Goal: Check status: Check status

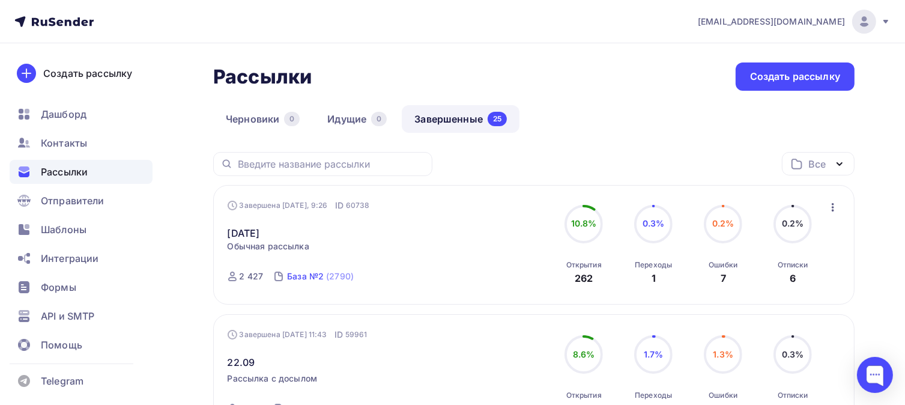
click at [297, 278] on div "База №2" at bounding box center [305, 276] width 37 height 12
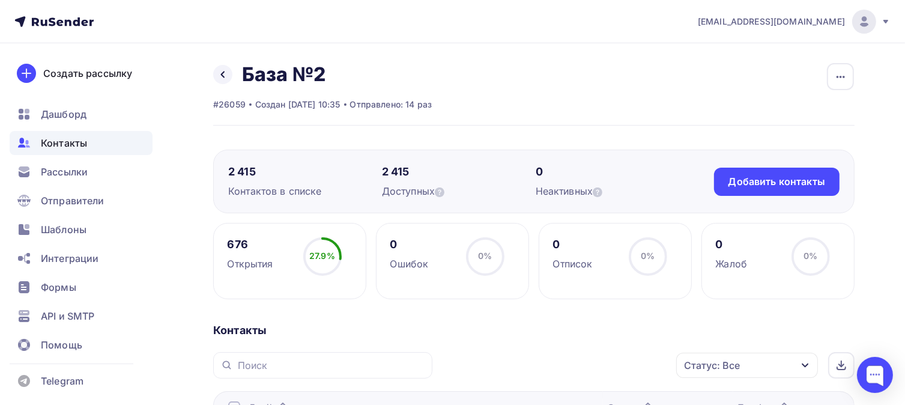
drag, startPoint x: 231, startPoint y: 174, endPoint x: 298, endPoint y: 184, distance: 68.1
click at [298, 184] on div "2 415 Контактов в списке 2 415 Доступных 0 Неактивных Добавить контакты Добавит…" at bounding box center [534, 182] width 642 height 64
click at [348, 169] on div "2 415" at bounding box center [305, 172] width 154 height 14
drag, startPoint x: 229, startPoint y: 247, endPoint x: 273, endPoint y: 257, distance: 45.0
click at [264, 249] on div "676" at bounding box center [251, 244] width 46 height 14
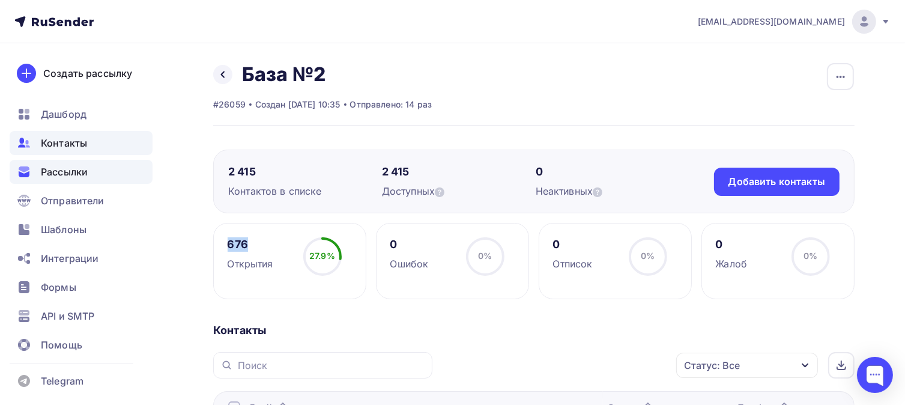
click at [84, 172] on span "Рассылки" at bounding box center [64, 172] width 47 height 14
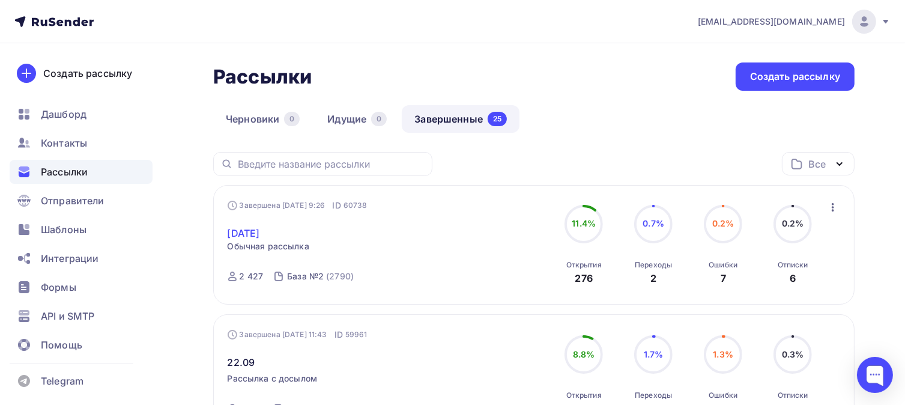
click at [258, 232] on link "[DATE]" at bounding box center [244, 233] width 32 height 14
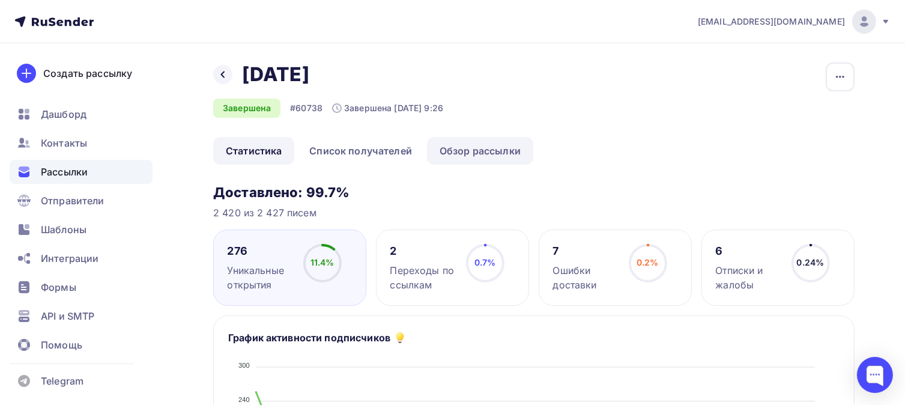
click at [487, 148] on link "Обзор рассылки" at bounding box center [480, 151] width 106 height 28
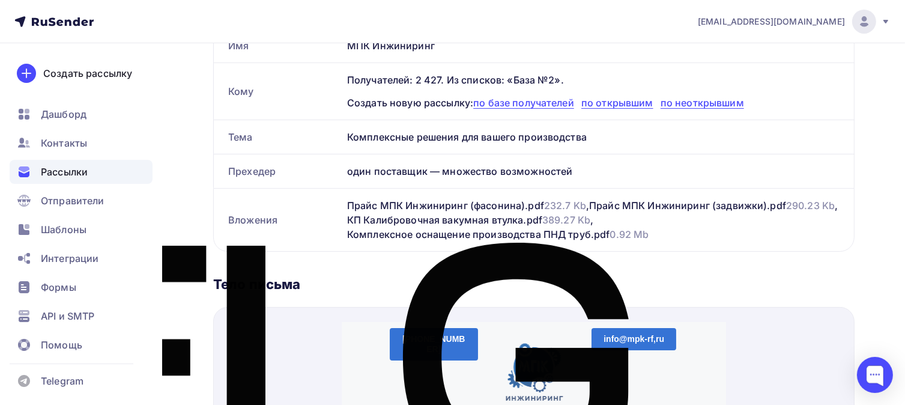
scroll to position [400, 0]
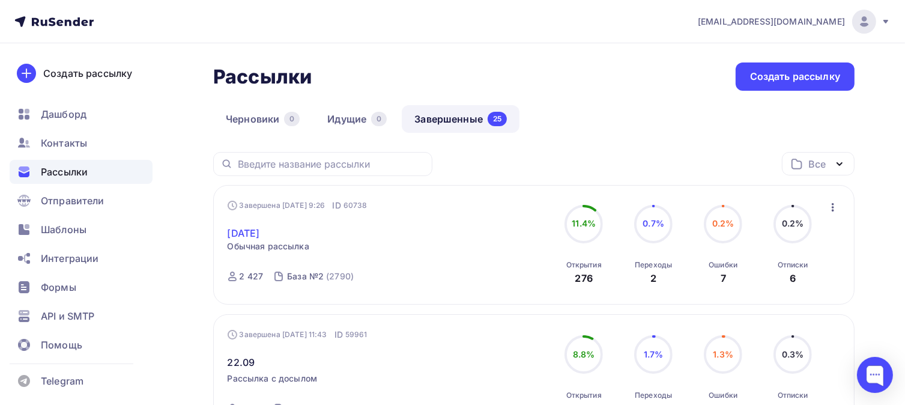
click at [260, 228] on link "[DATE]" at bounding box center [244, 233] width 32 height 14
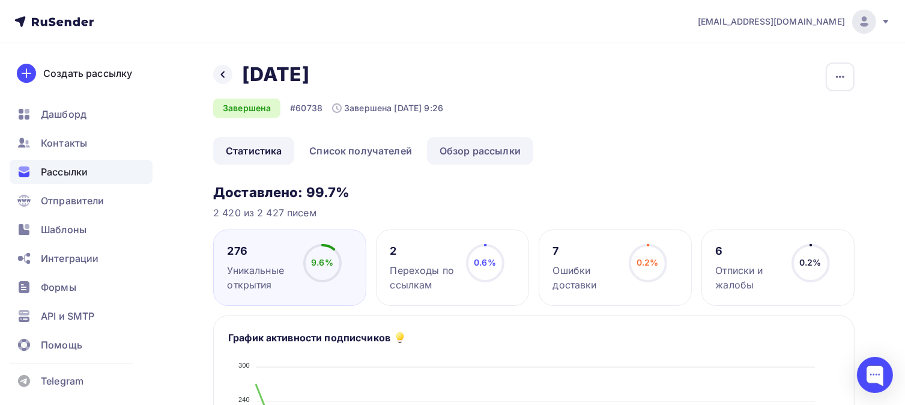
click at [502, 151] on link "Обзор рассылки" at bounding box center [480, 151] width 106 height 28
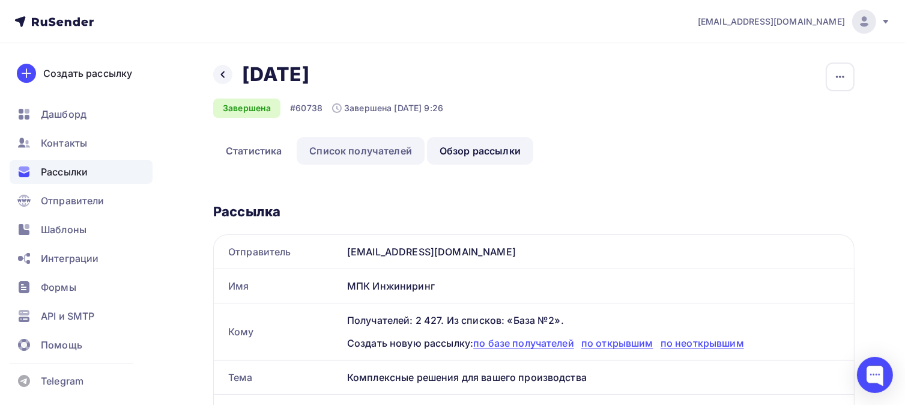
click at [362, 144] on link "Список получателей" at bounding box center [361, 151] width 128 height 28
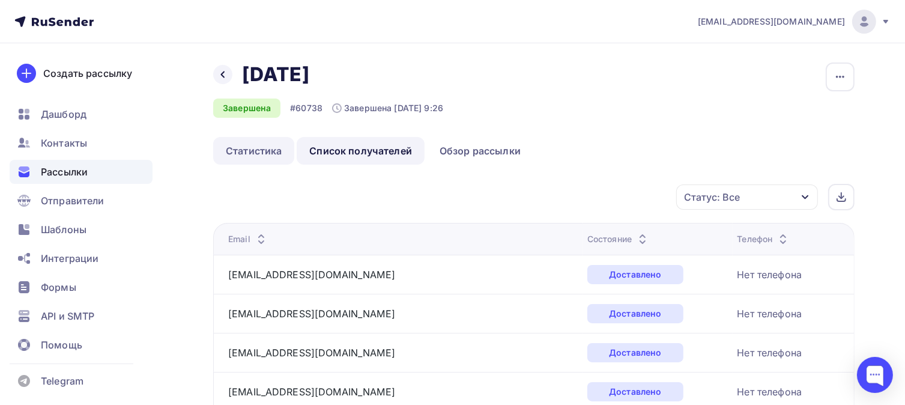
click at [255, 156] on link "Статистика" at bounding box center [253, 151] width 81 height 28
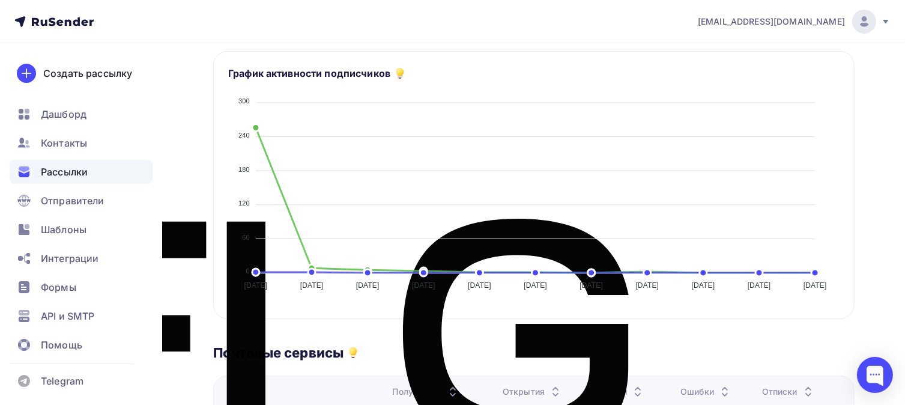
scroll to position [24, 0]
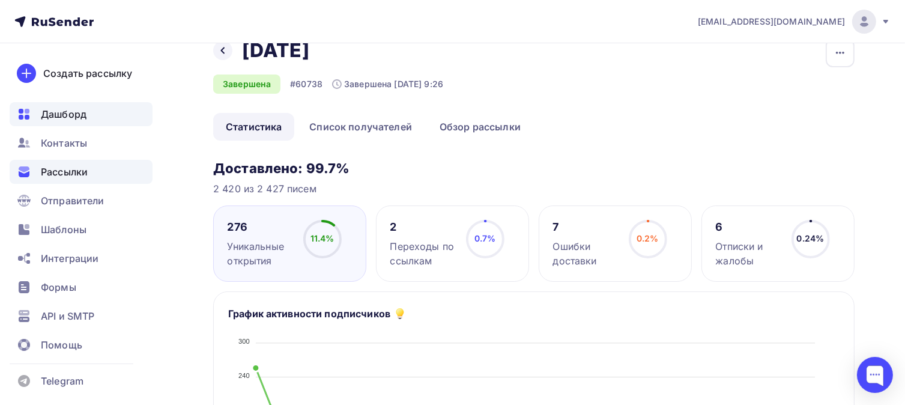
click at [55, 115] on span "Дашборд" at bounding box center [64, 114] width 46 height 14
